Goal: Information Seeking & Learning: Learn about a topic

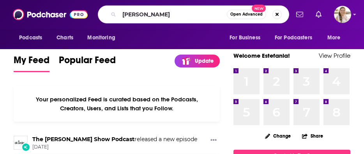
type input "[PERSON_NAME]"
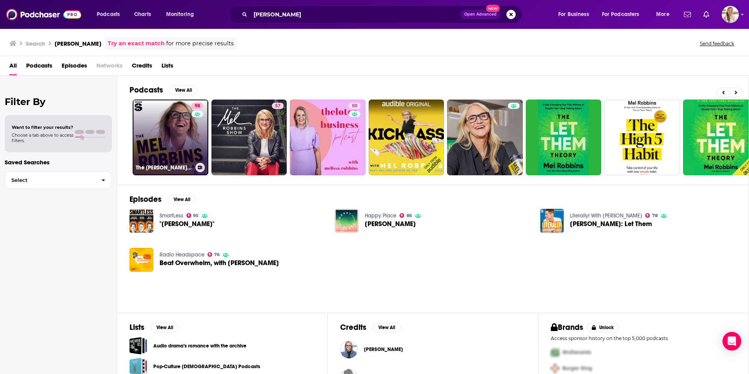
click at [166, 140] on link "98 The [PERSON_NAME] Podcast" at bounding box center [171, 137] width 76 height 76
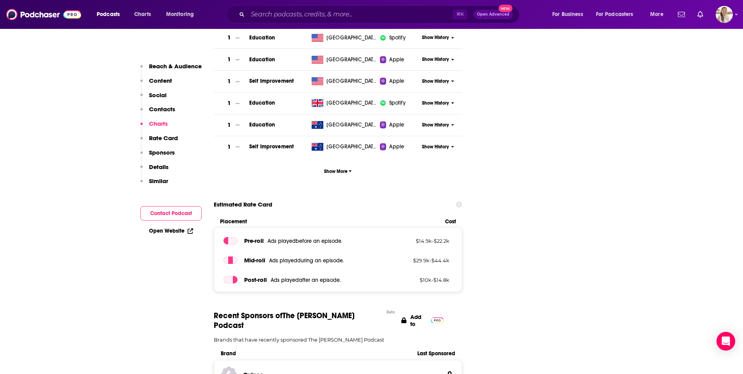
scroll to position [1110, 0]
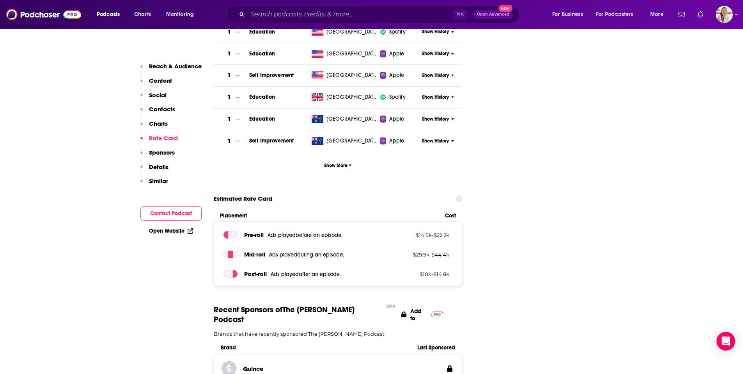
click at [156, 154] on p "Similar" at bounding box center [158, 180] width 19 height 7
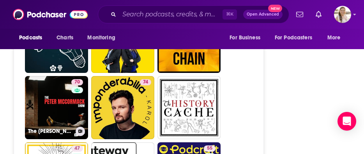
scroll to position [2889, 0]
